Goal: Complete application form: Complete application form

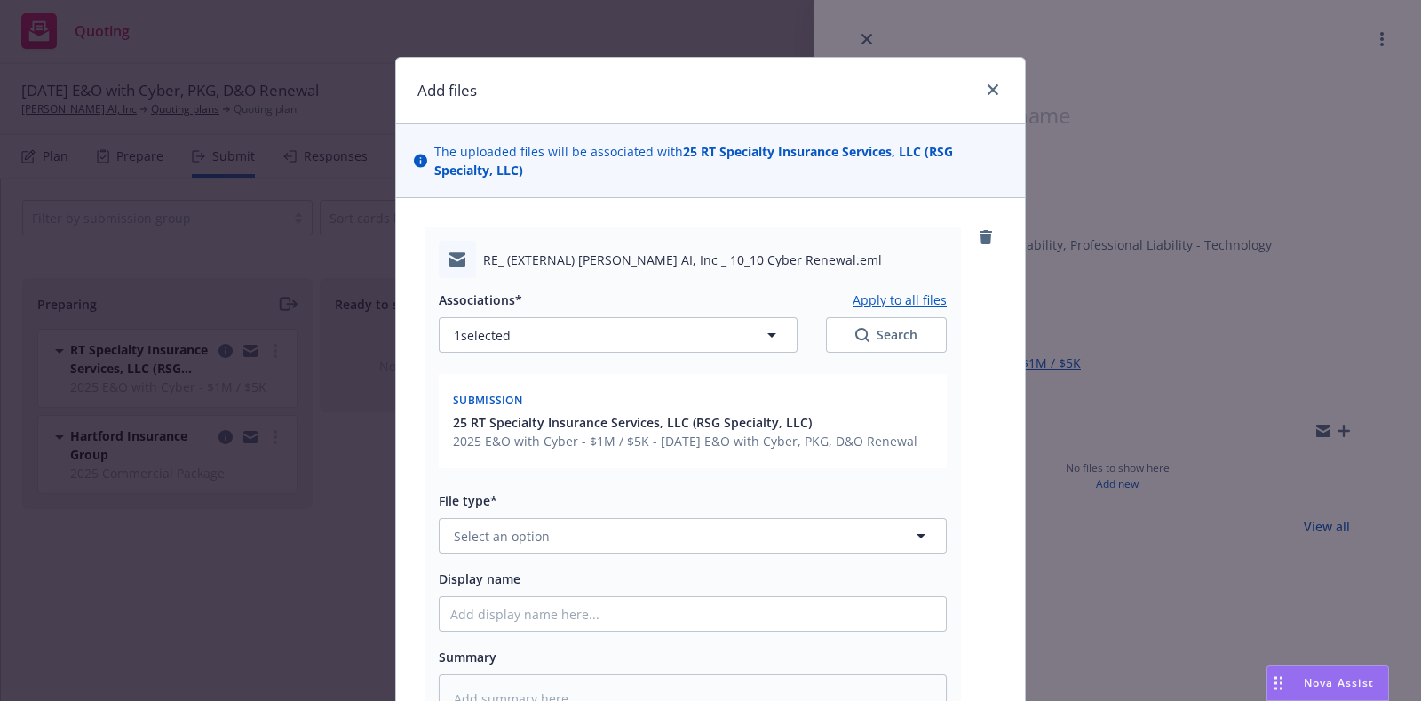
type textarea "x"
